Goal: Information Seeking & Learning: Learn about a topic

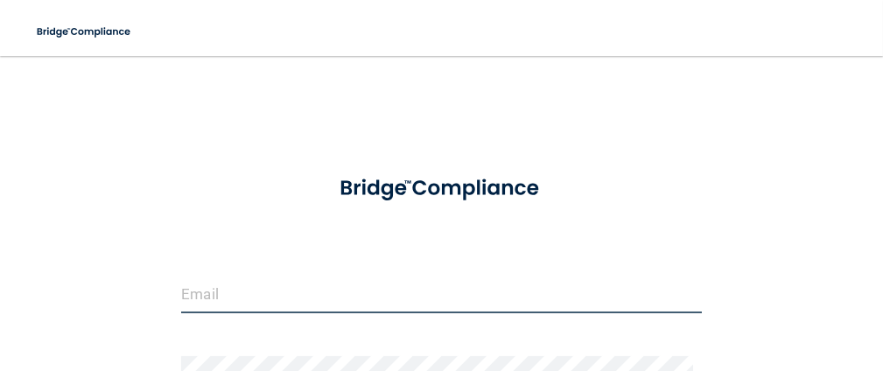
click at [334, 278] on input "email" at bounding box center [441, 293] width 521 height 39
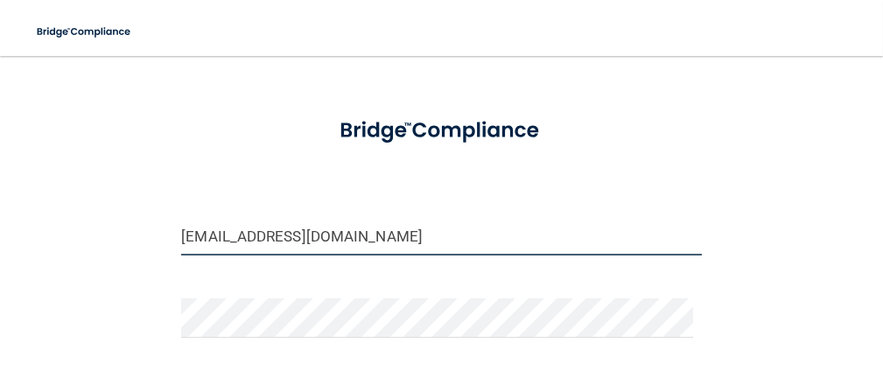
type input "[EMAIL_ADDRESS][DOMAIN_NAME]"
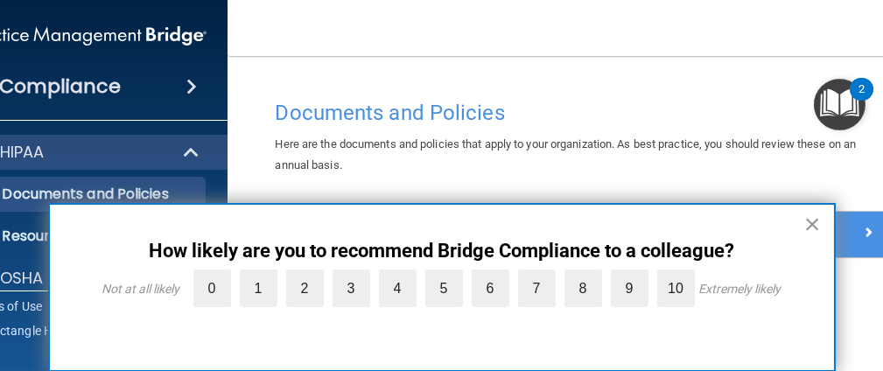
click at [810, 219] on button "×" at bounding box center [813, 224] width 17 height 28
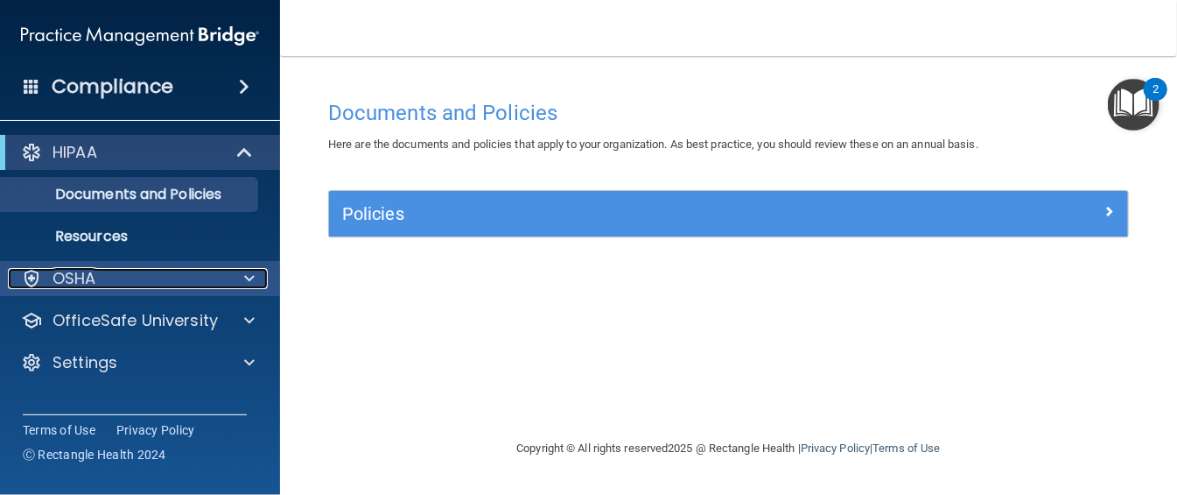
drag, startPoint x: 524, startPoint y: 16, endPoint x: 98, endPoint y: 287, distance: 505.4
click at [98, 287] on div "OSHA" at bounding box center [116, 278] width 217 height 21
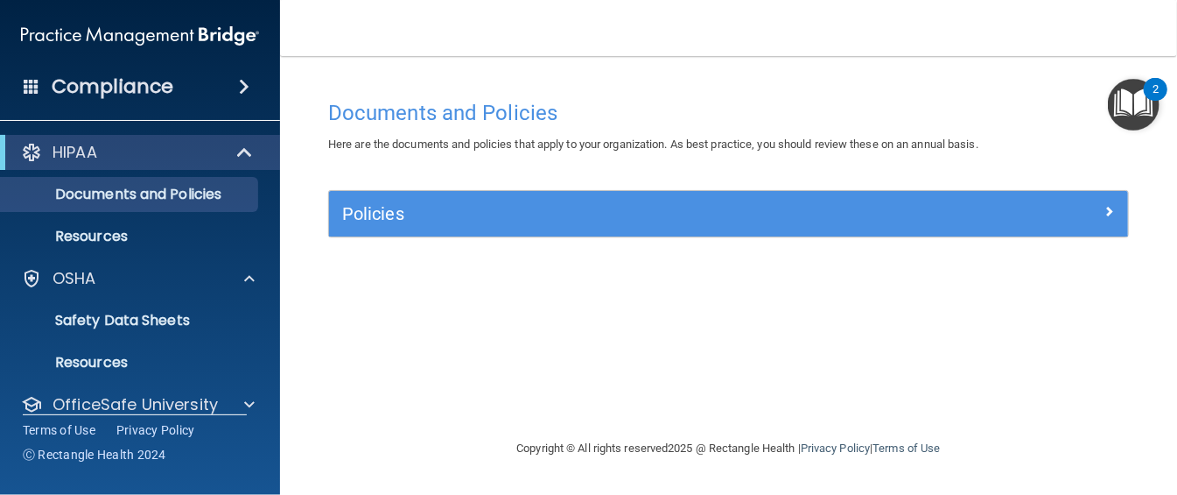
click at [182, 370] on div "Terms of Use Privacy Policy Ⓒ Rectangle Health 2024" at bounding box center [135, 441] width 224 height 55
click at [882, 238] on div "Policies Select All (Unselect 0) Unselect All Print Selected (0) Acceptable Use…" at bounding box center [728, 223] width 827 height 67
click at [865, 344] on div "Documents and Policies Here are the documents and policies that apply to your o…" at bounding box center [728, 264] width 827 height 347
drag, startPoint x: 1158, startPoint y: 178, endPoint x: 1132, endPoint y: 229, distance: 57.9
click at [882, 229] on main "Documents and Policies Here are the documents and policies that apply to your o…" at bounding box center [728, 275] width 897 height 439
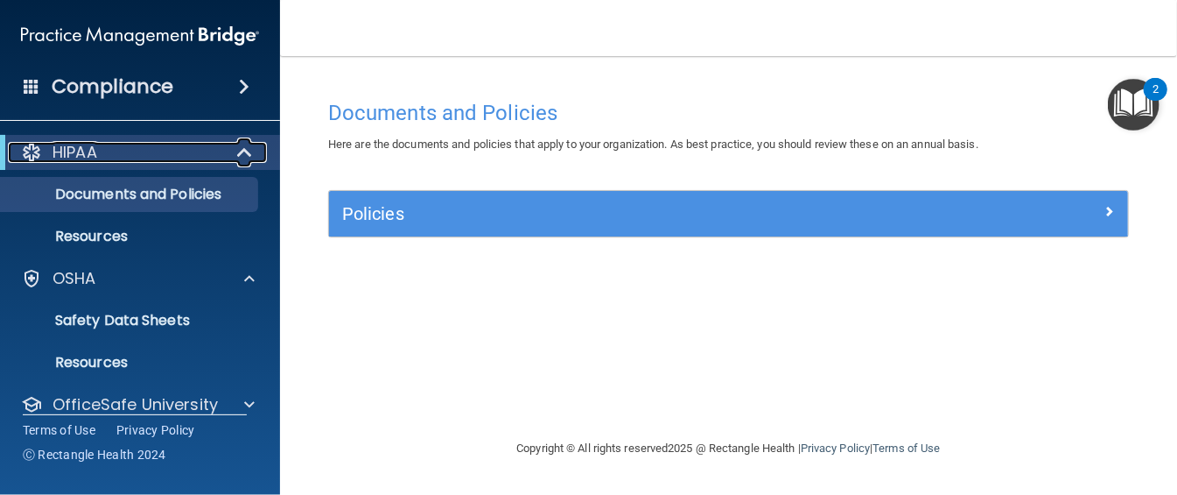
click at [213, 152] on div "HIPAA" at bounding box center [116, 152] width 216 height 21
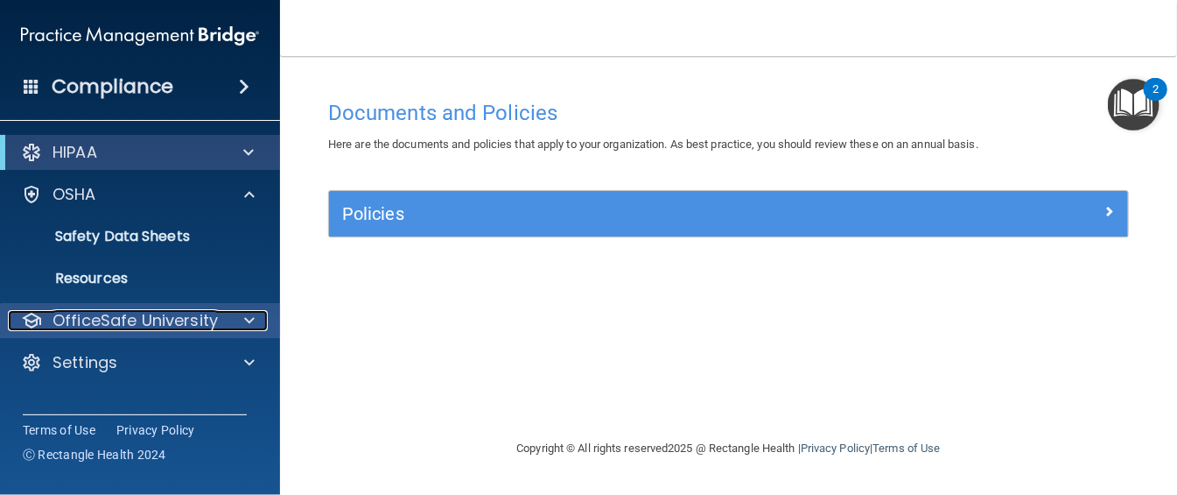
click at [161, 319] on p "OfficeSafe University" at bounding box center [135, 320] width 165 height 21
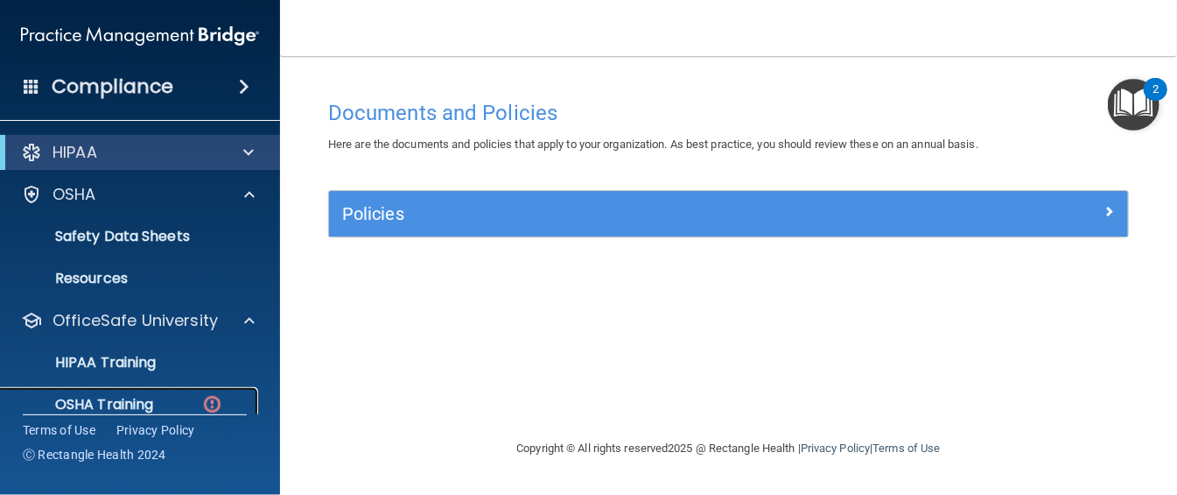
click at [128, 370] on p "OSHA Training" at bounding box center [82, 405] width 142 height 18
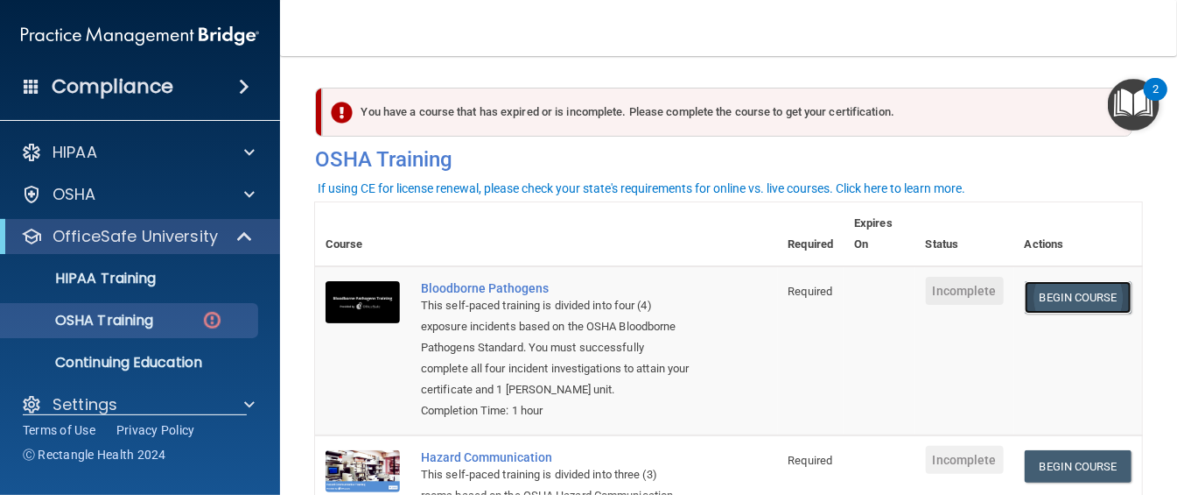
click at [882, 292] on link "Begin Course" at bounding box center [1078, 297] width 107 height 32
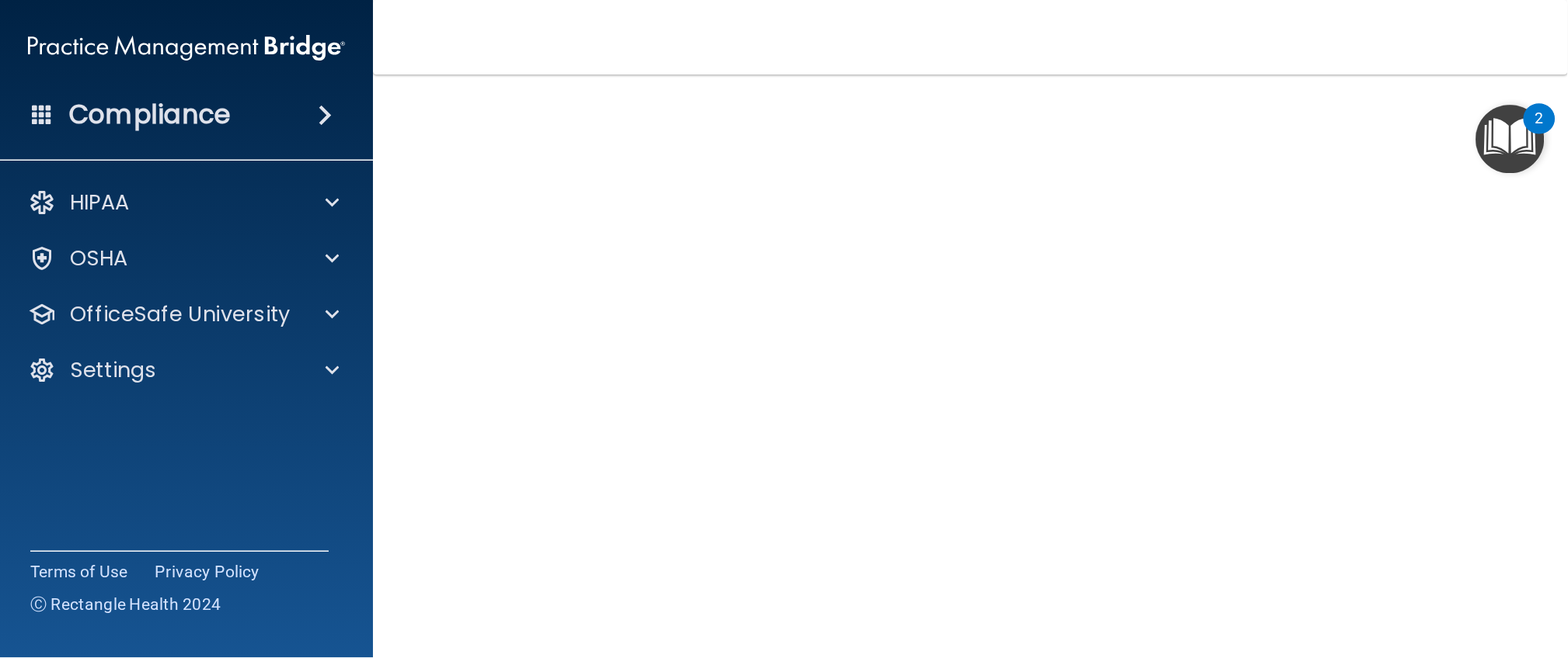
scroll to position [105, 0]
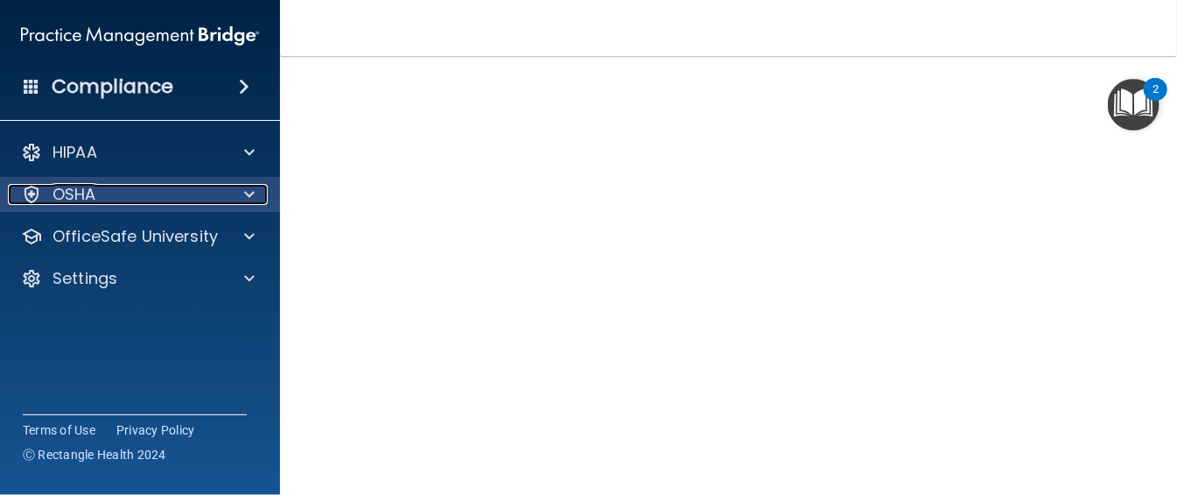
click at [162, 191] on div "OSHA" at bounding box center [116, 194] width 217 height 21
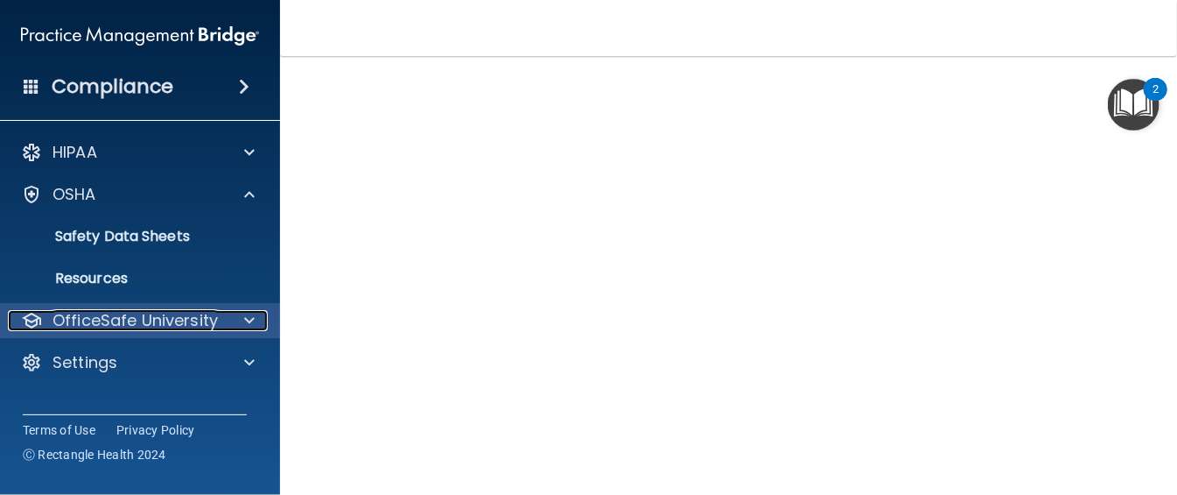
click at [134, 314] on p "OfficeSafe University" at bounding box center [135, 320] width 165 height 21
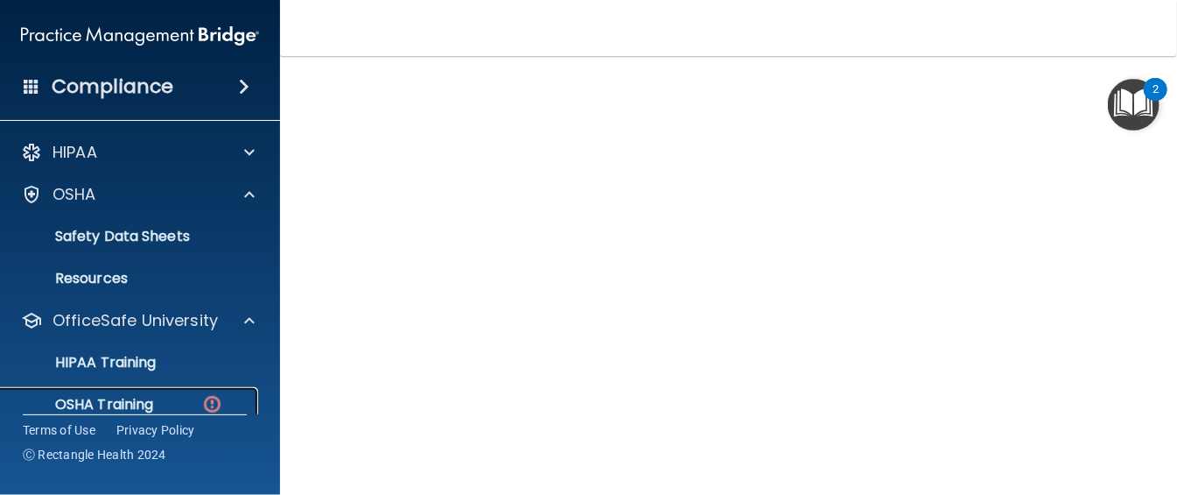
click at [130, 390] on link "OSHA Training" at bounding box center [120, 404] width 276 height 35
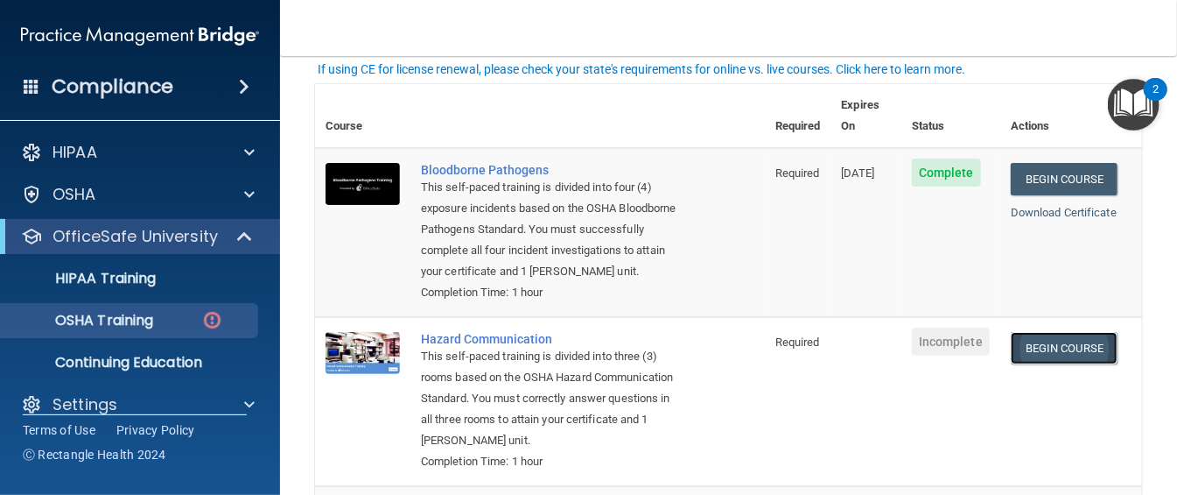
click at [1052, 346] on link "Begin Course" at bounding box center [1064, 348] width 107 height 32
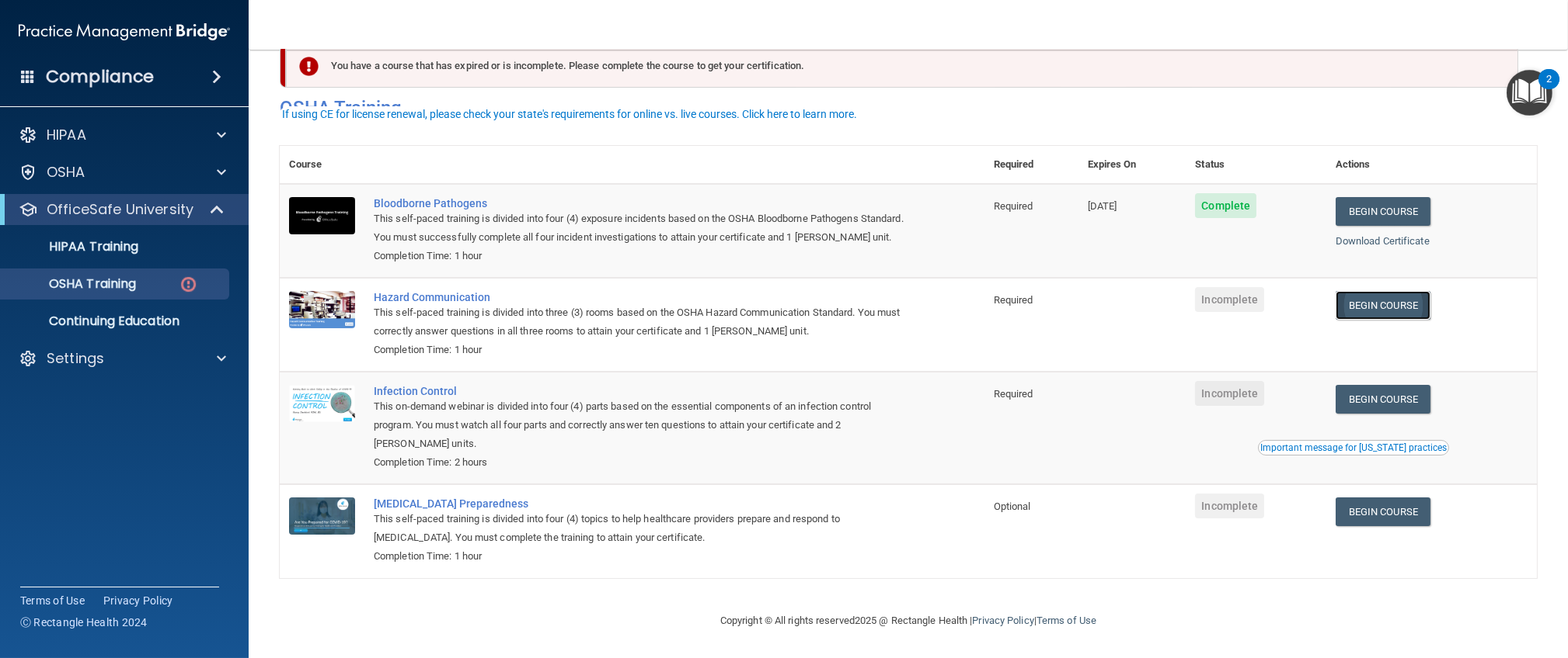
scroll to position [52, 0]
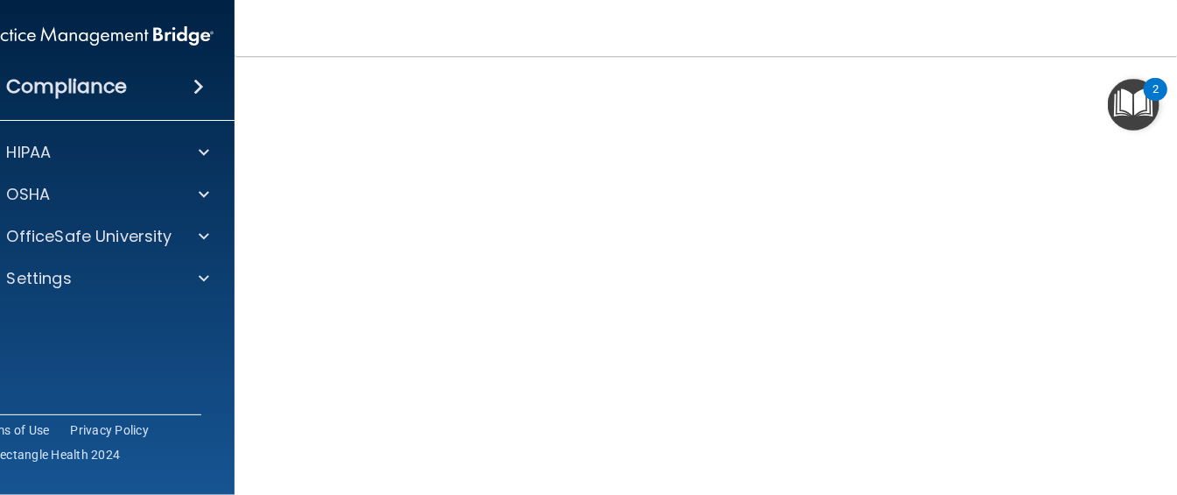
scroll to position [203, 0]
click at [1162, 90] on div "2" at bounding box center [1156, 89] width 24 height 23
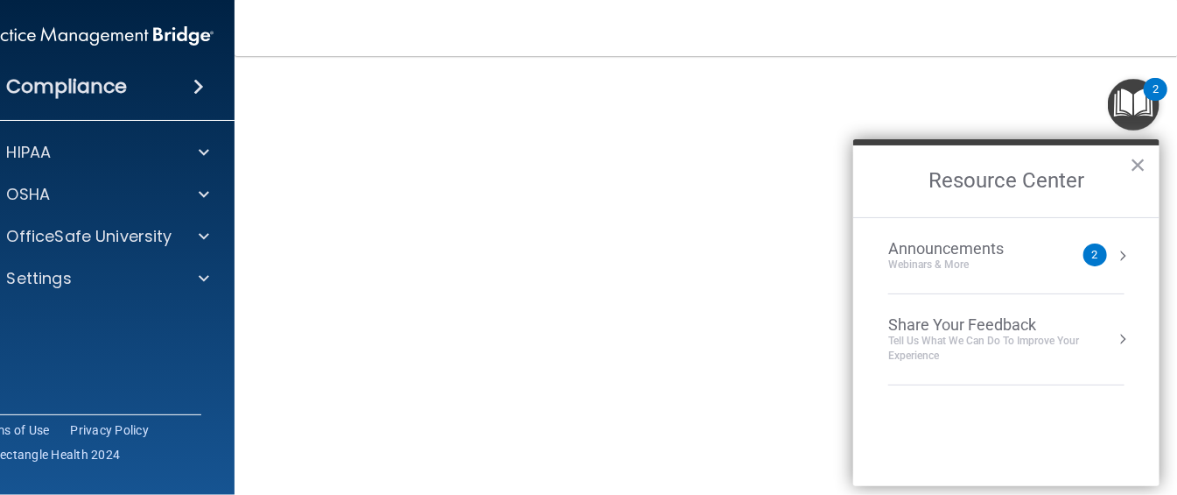
click at [1128, 161] on h2 "Resource Center" at bounding box center [1007, 181] width 306 height 72
click at [1135, 161] on button "×" at bounding box center [1138, 165] width 17 height 28
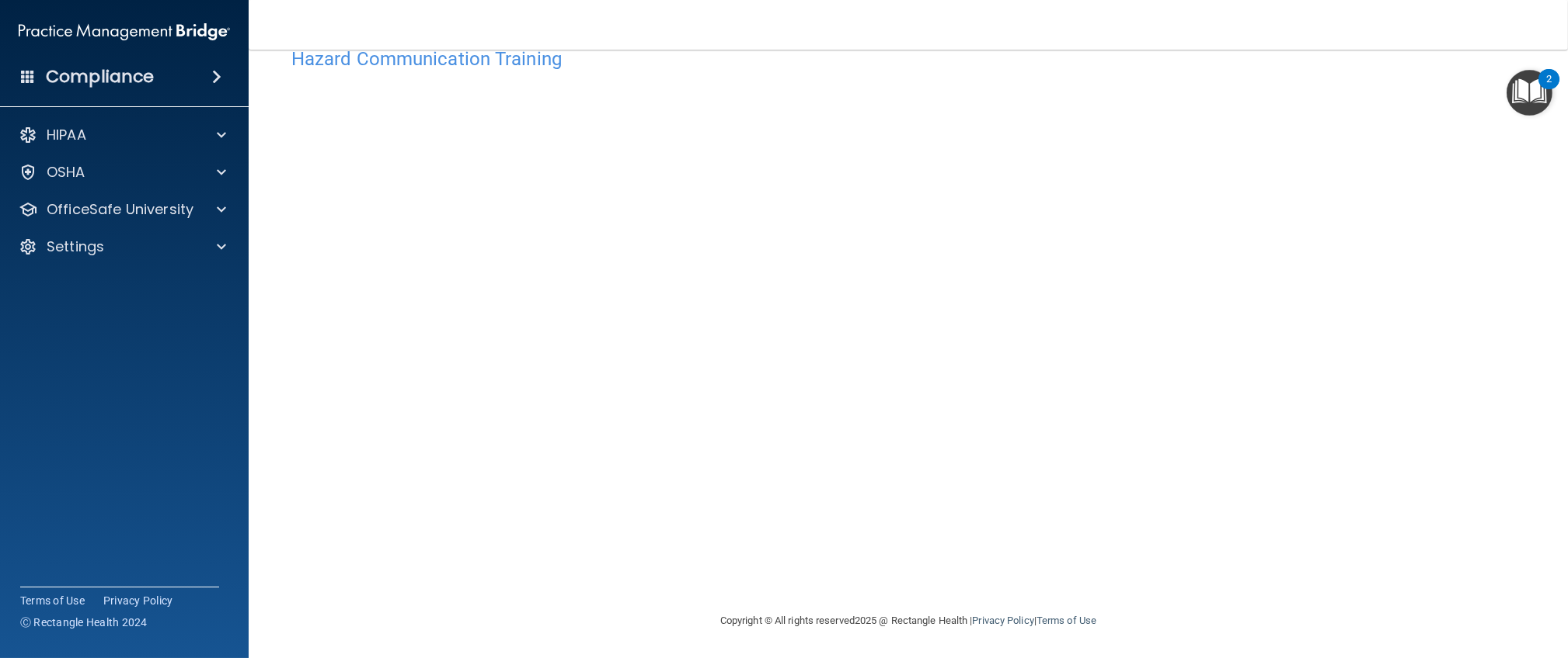
scroll to position [41, 0]
drag, startPoint x: 816, startPoint y: 19, endPoint x: 782, endPoint y: 4, distance: 37.2
click at [782, 4] on nav "Toggle navigation Alanys Perez alperez@gaileyeyeclinic.com Manage My Enterprise…" at bounding box center [908, 25] width 1320 height 50
click at [1044, 313] on div "Hazard Communication Training This course doesn’t expire until . Are you sure y…" at bounding box center [908, 325] width 1257 height 572
click at [136, 208] on p "OfficeSafe University" at bounding box center [120, 209] width 146 height 19
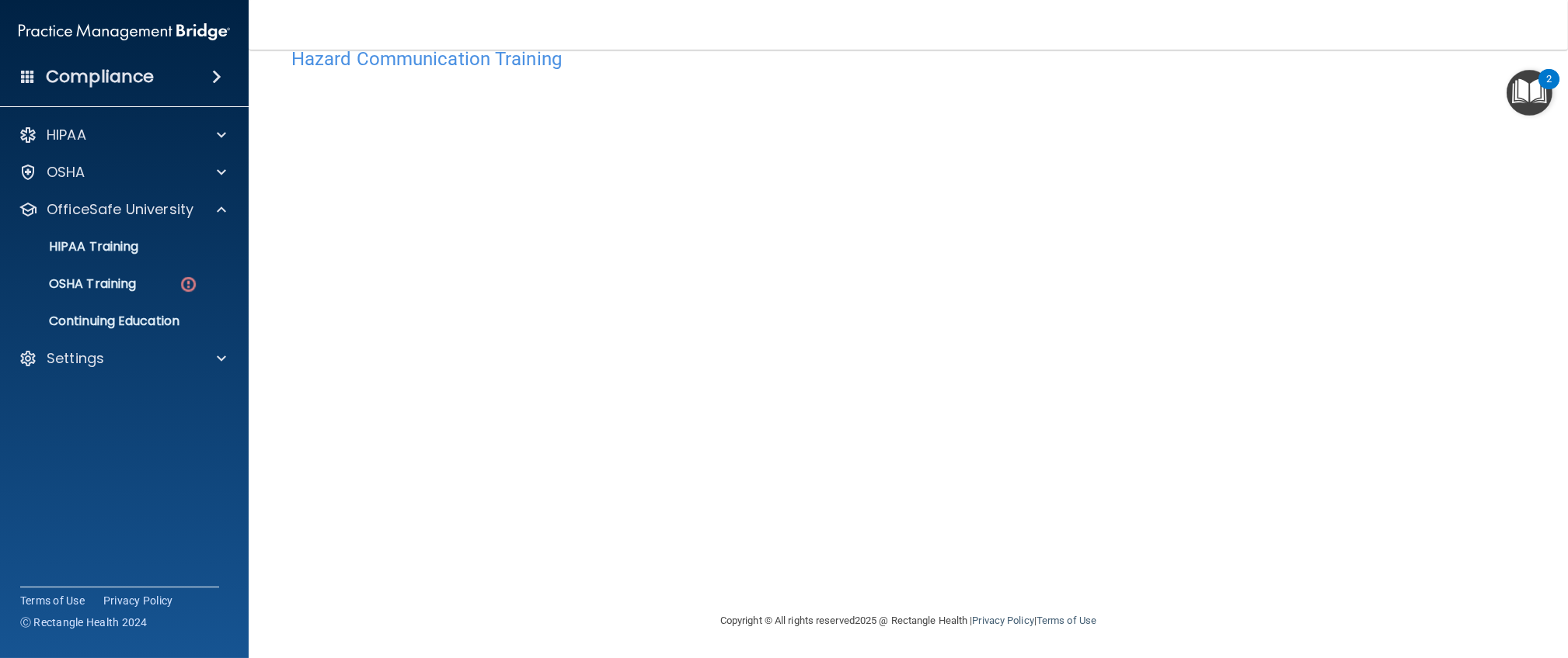
click at [146, 302] on ul "HIPAA Training OSHA Training Continuing Education" at bounding box center [124, 281] width 281 height 112
click at [176, 285] on div "OSHA Training" at bounding box center [115, 285] width 212 height 16
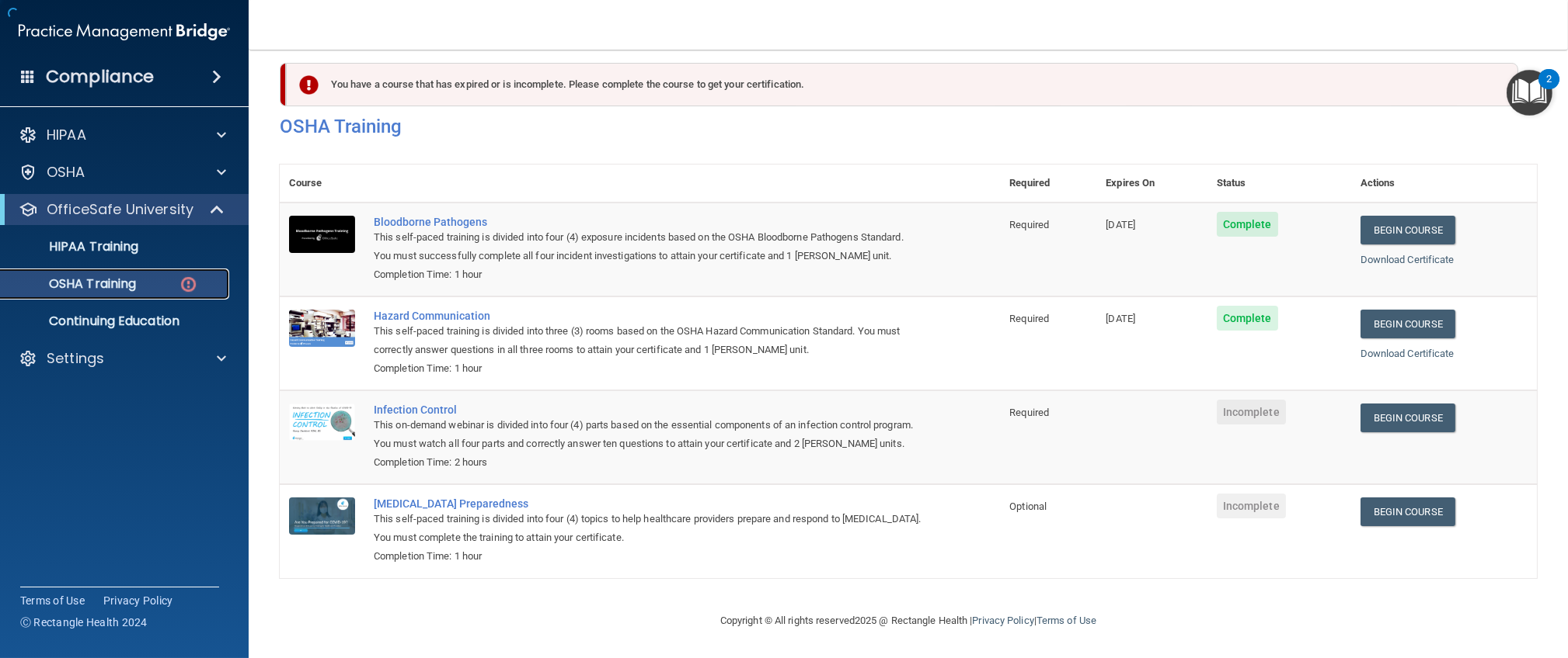
scroll to position [52, 0]
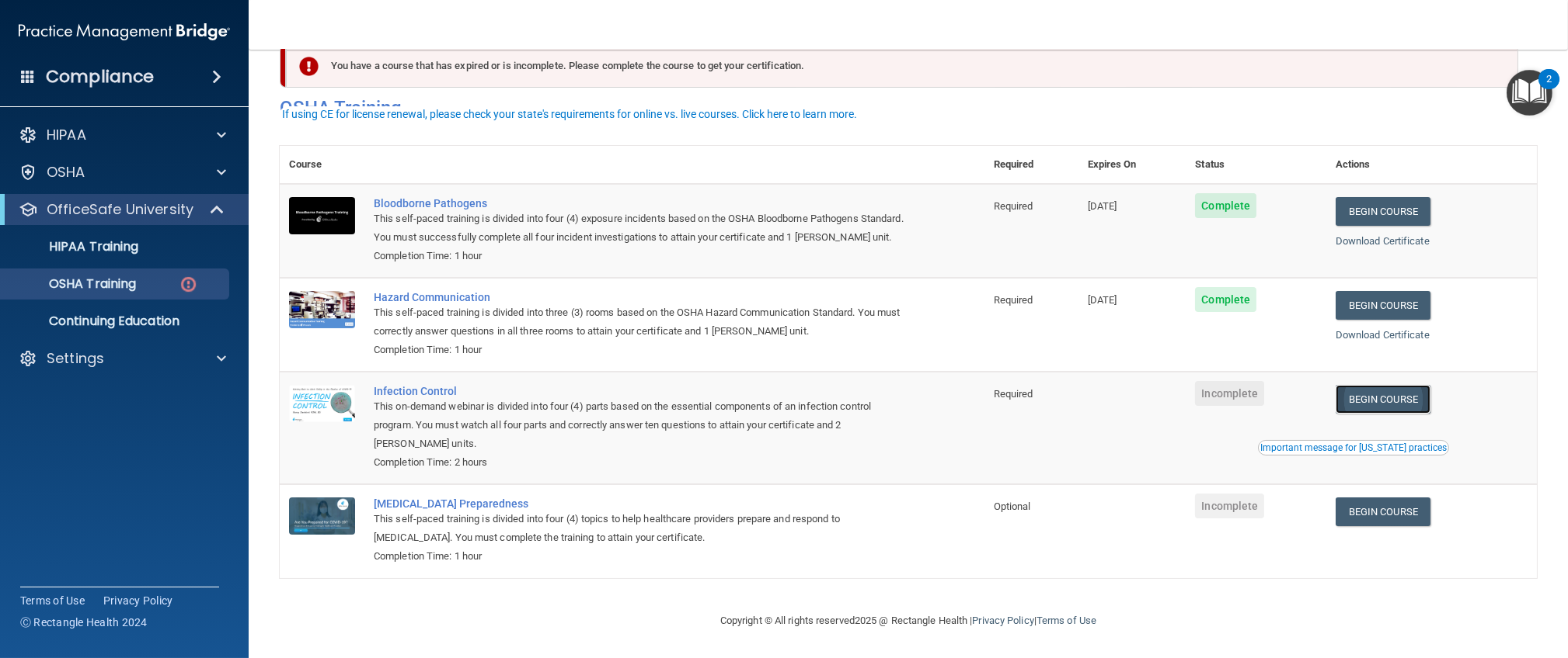
click at [1044, 394] on link "Begin Course" at bounding box center [1383, 399] width 95 height 28
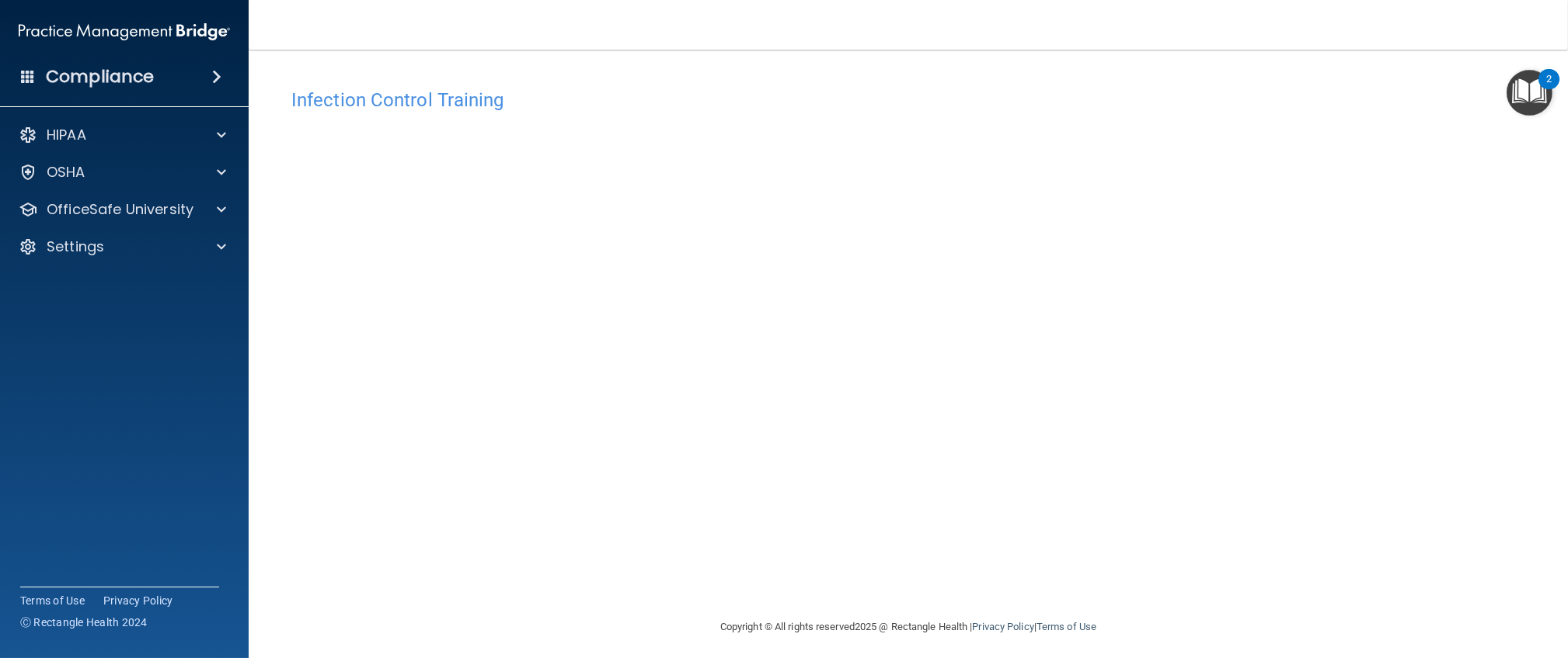
click at [128, 191] on div "HIPAA Documents and Policies Report an Incident Business Associates Emergency P…" at bounding box center [124, 194] width 249 height 161
click at [132, 189] on div "HIPAA Documents and Policies Report an Incident Business Associates Emergency P…" at bounding box center [124, 194] width 249 height 161
click at [122, 208] on p "OfficeSafe University" at bounding box center [120, 209] width 146 height 19
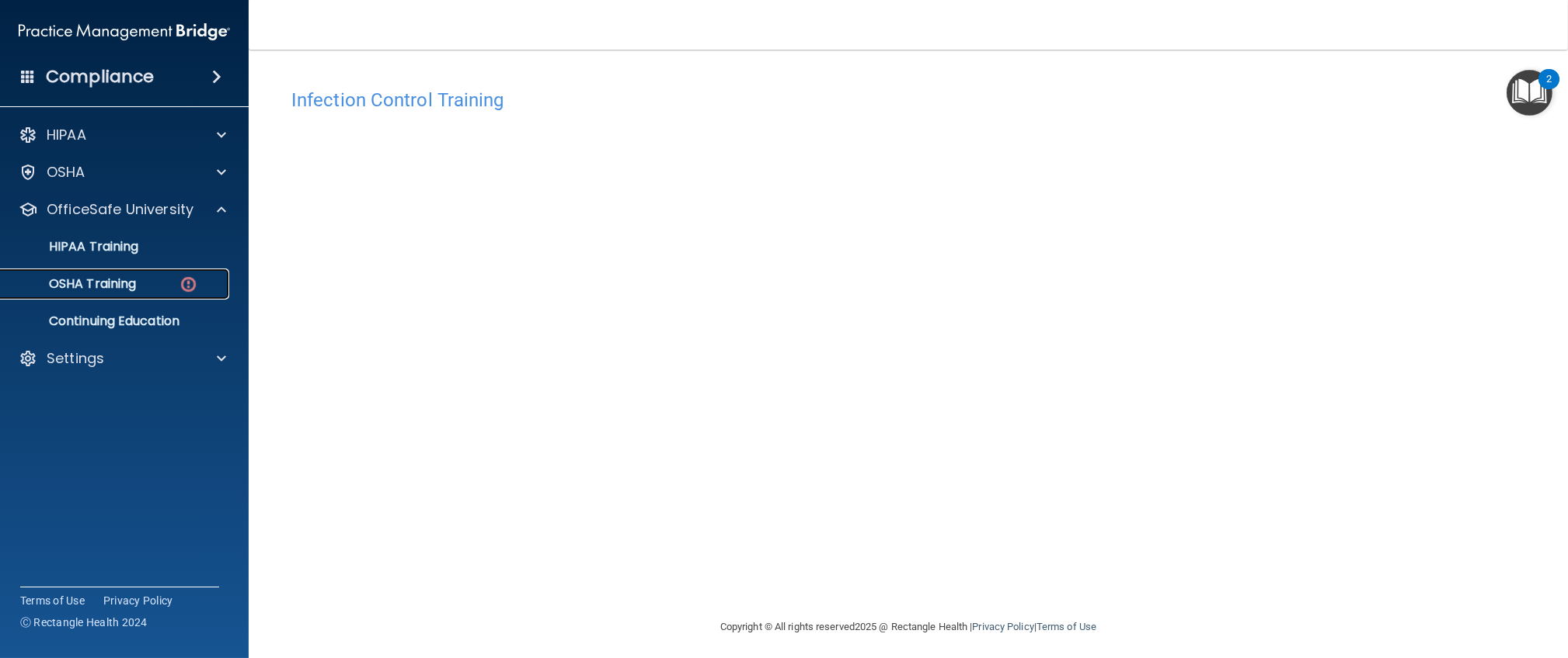
click at [122, 281] on p "OSHA Training" at bounding box center [73, 285] width 126 height 16
